Goal: Information Seeking & Learning: Learn about a topic

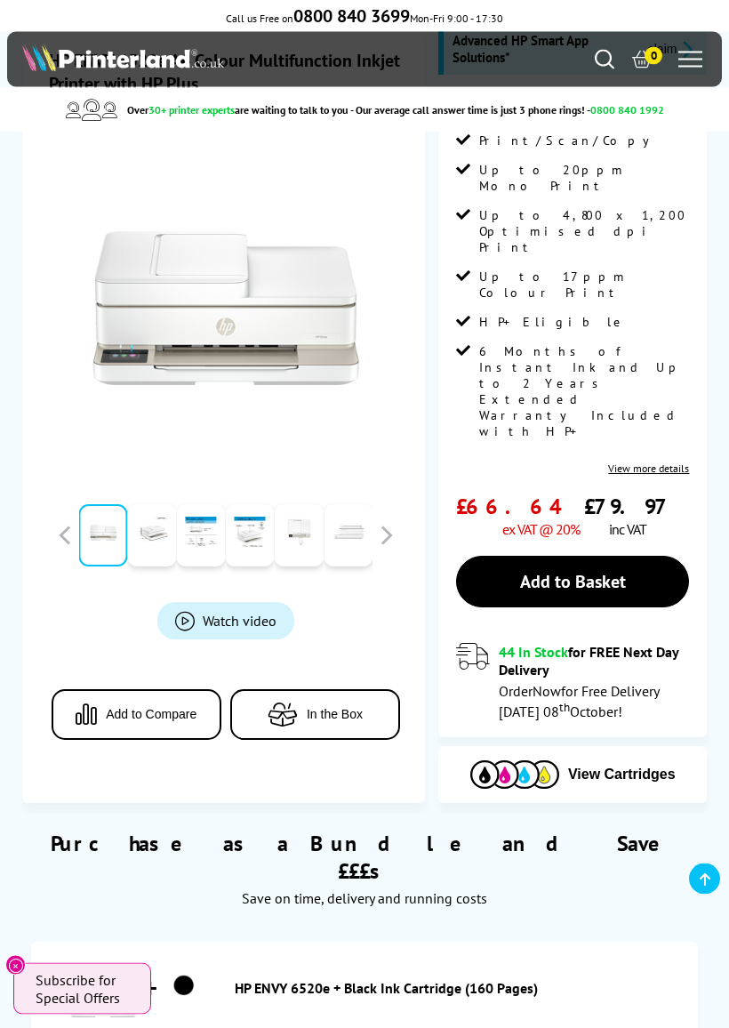
scroll to position [261, 0]
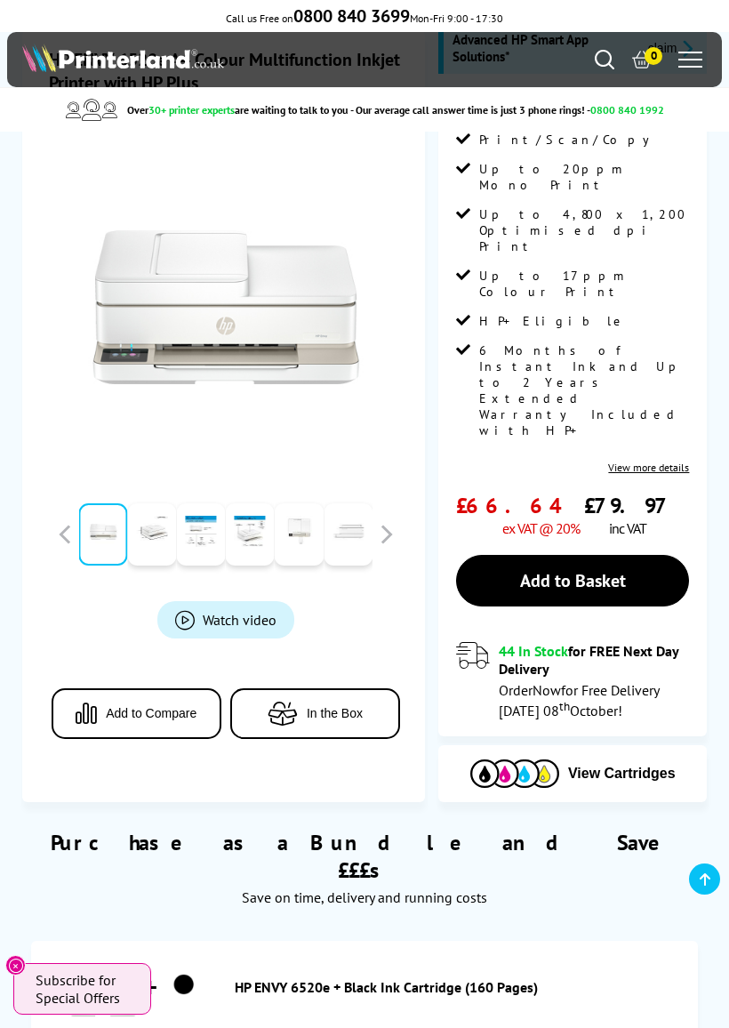
click at [600, 766] on span "View Cartridges" at bounding box center [622, 774] width 108 height 16
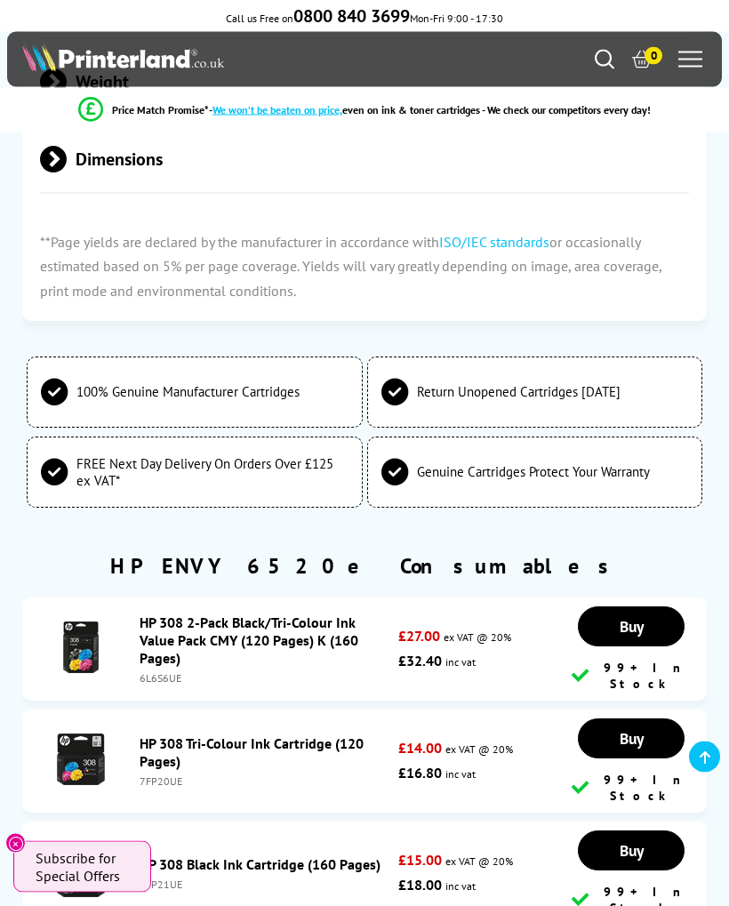
scroll to position [5272, 0]
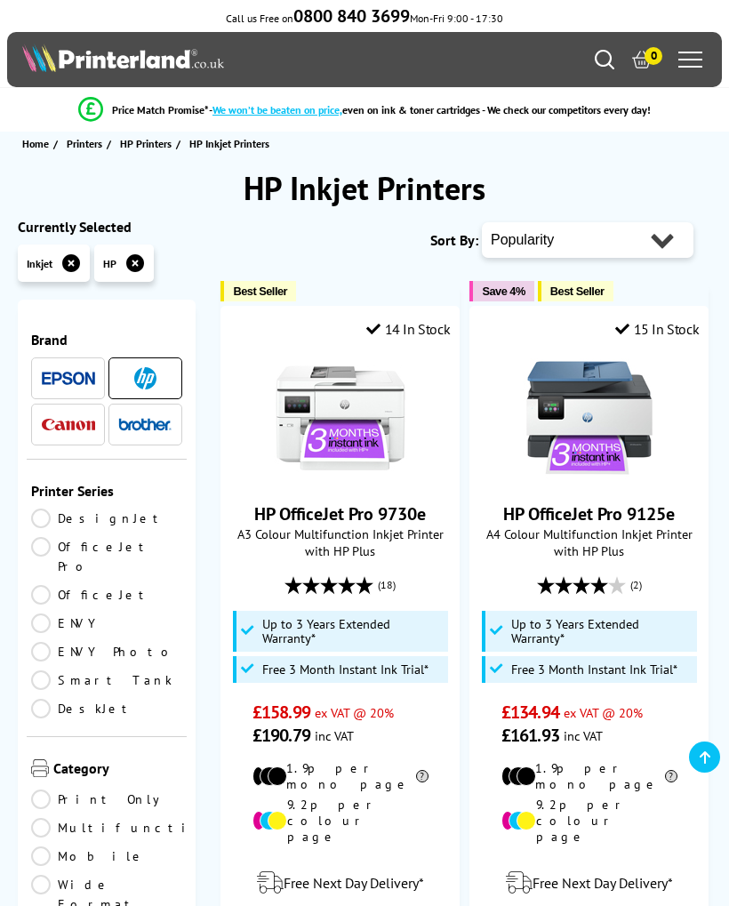
scroll to position [879, 0]
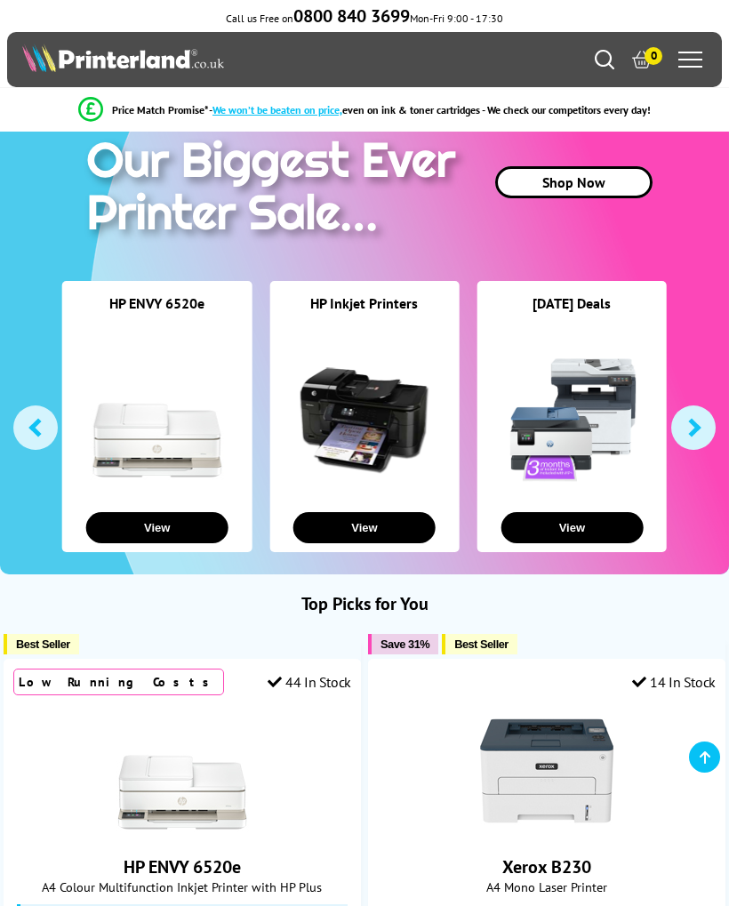
scroll to position [123, 0]
